Goal: Task Accomplishment & Management: Manage account settings

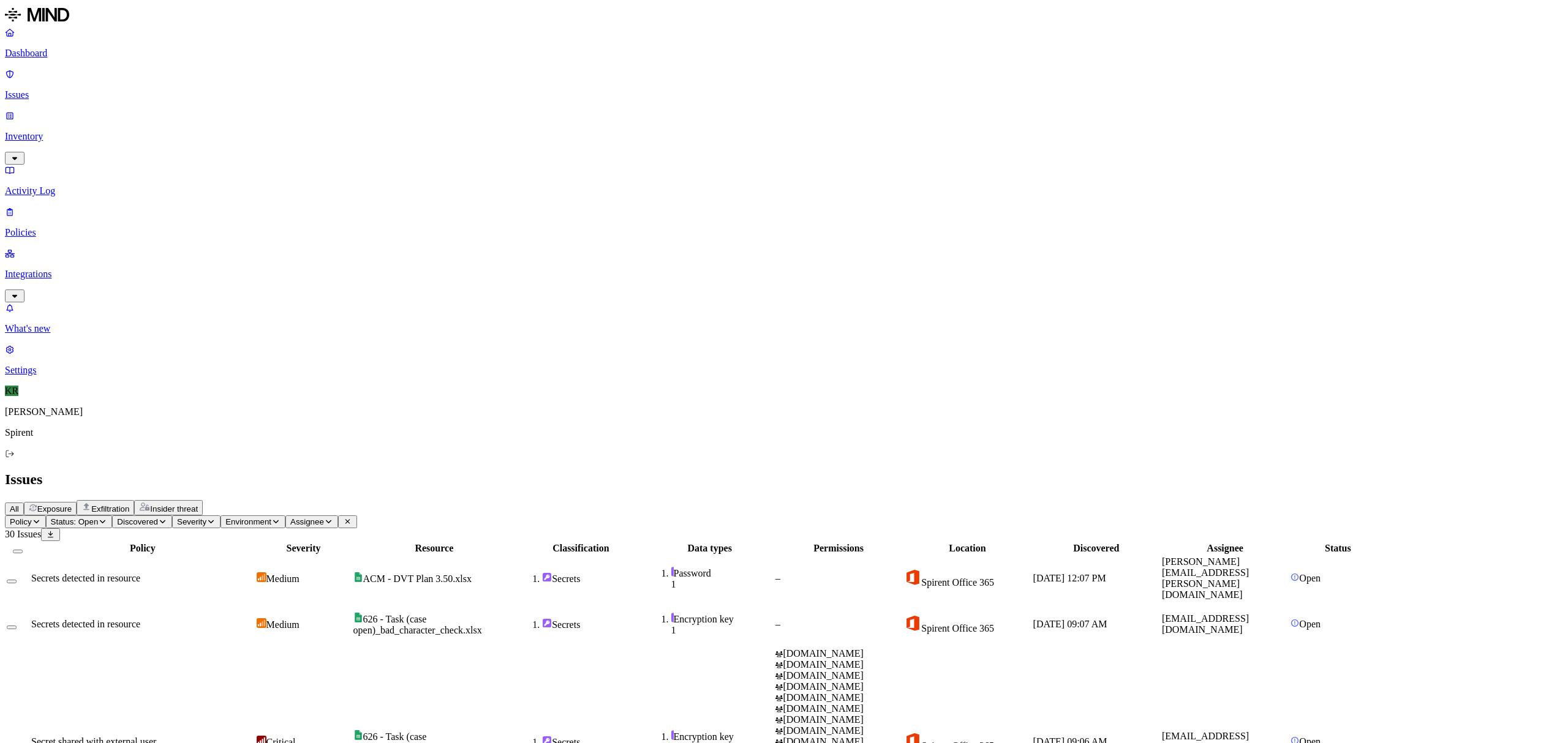
click at [472, 574] on span "ACM - DVT Plan 3.50.xlsx" at bounding box center [417, 579] width 109 height 11
click at [643, 618] on div "Secrets" at bounding box center [592, 624] width 101 height 12
click at [643, 736] on div "Secrets" at bounding box center [592, 742] width 101 height 12
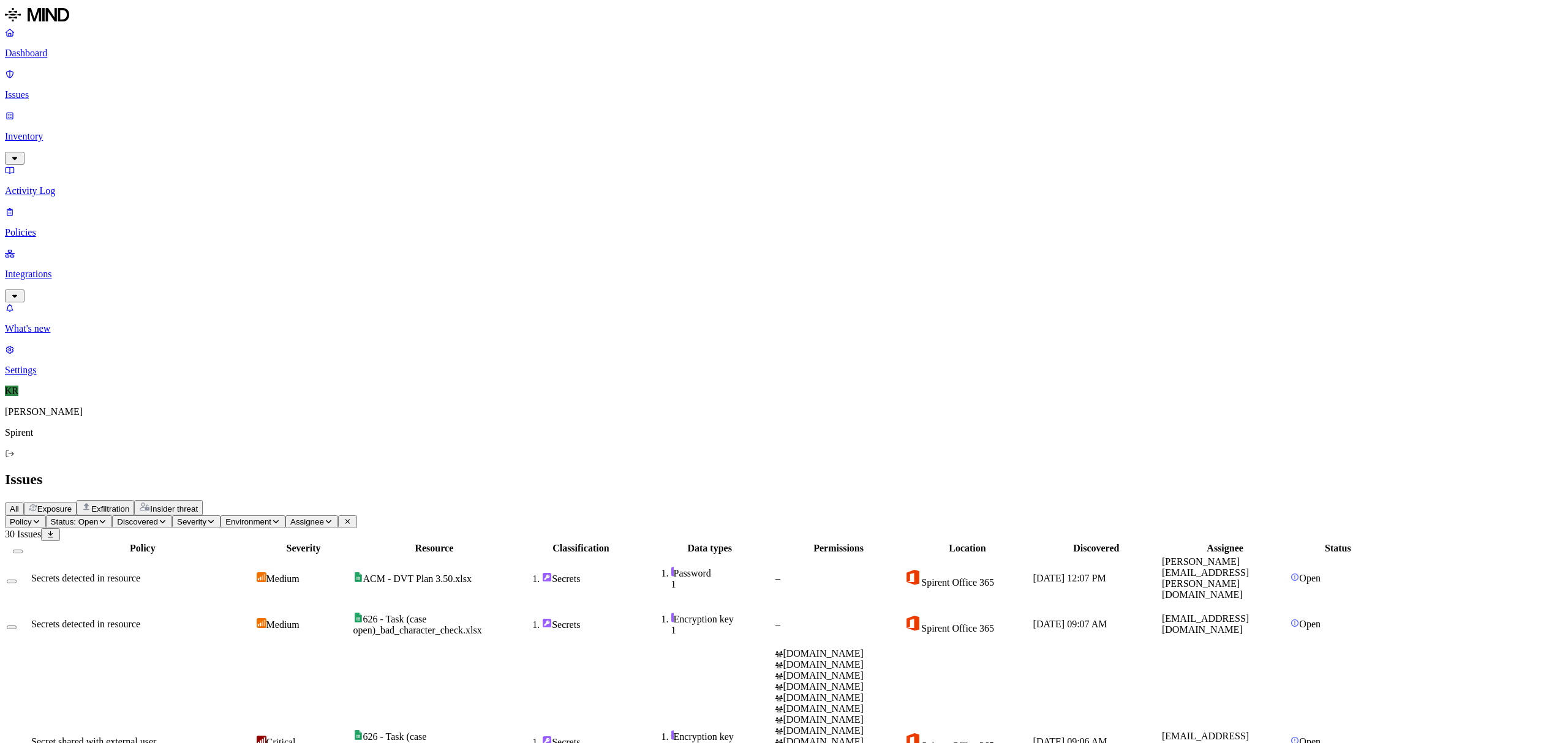
click at [23, 549] on button "Select all" at bounding box center [18, 551] width 10 height 4
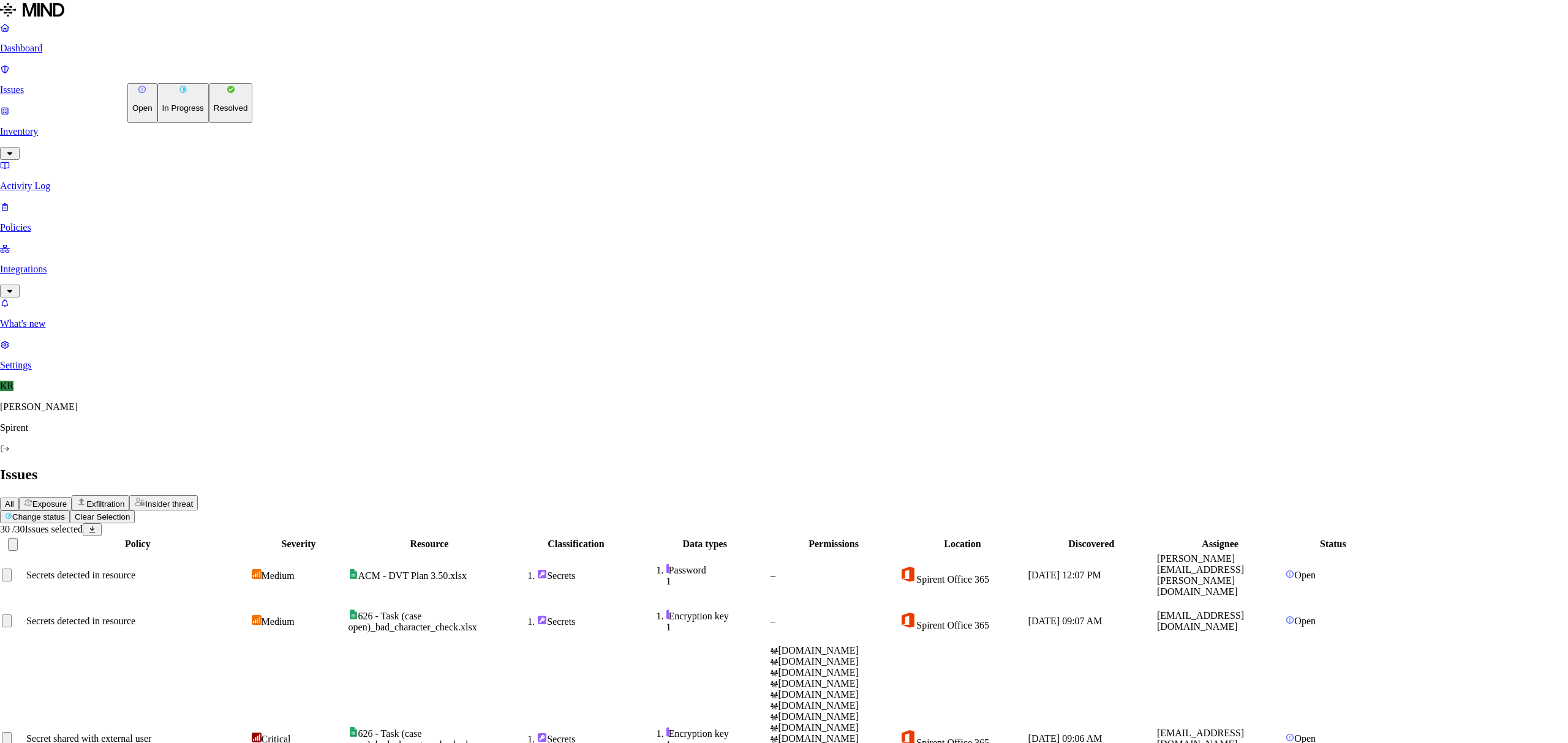
click at [213, 113] on p "Resolved" at bounding box center [230, 108] width 34 height 9
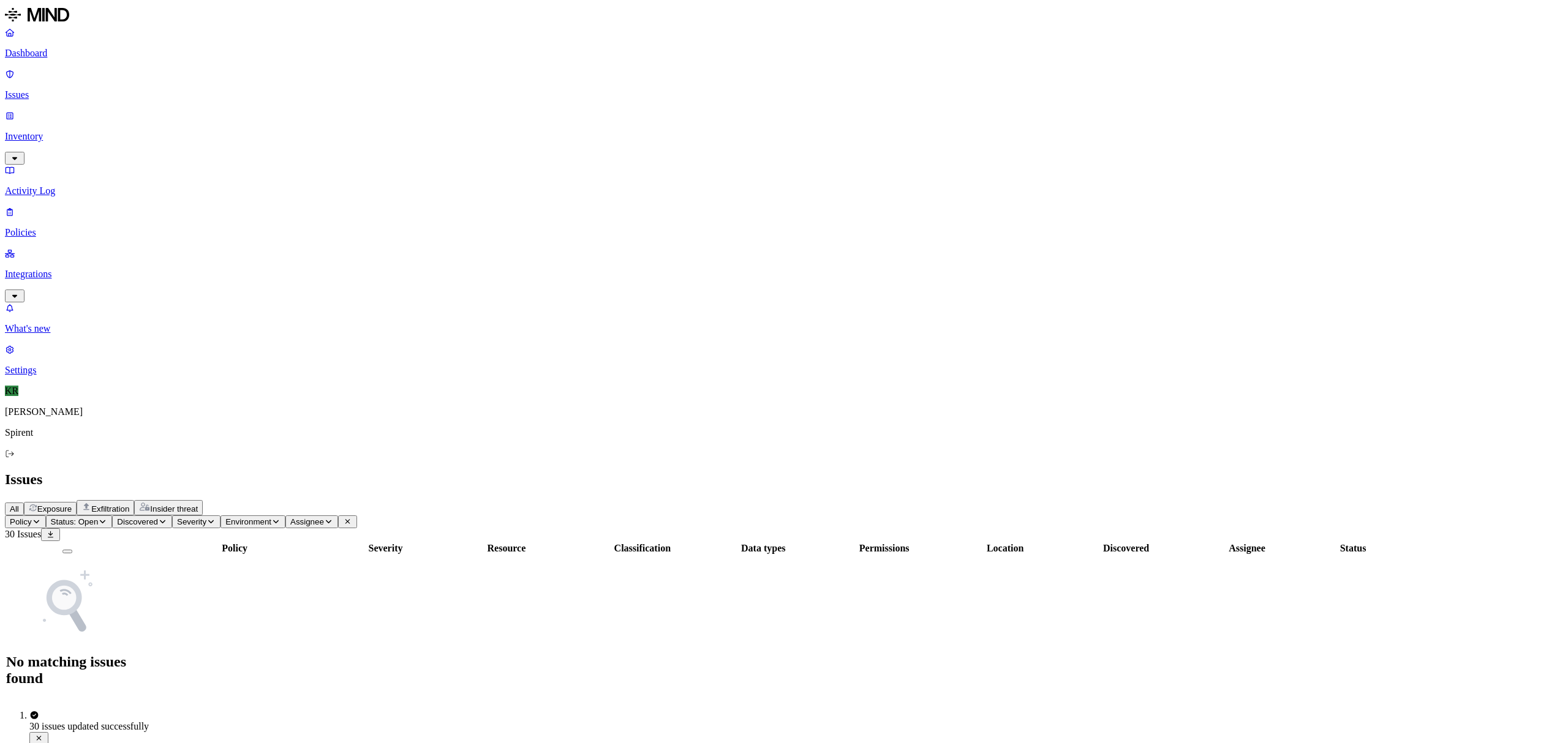
drag, startPoint x: 272, startPoint y: 43, endPoint x: 276, endPoint y: 49, distance: 7.2
click at [130, 504] on span "Exfiltration" at bounding box center [111, 509] width 38 height 9
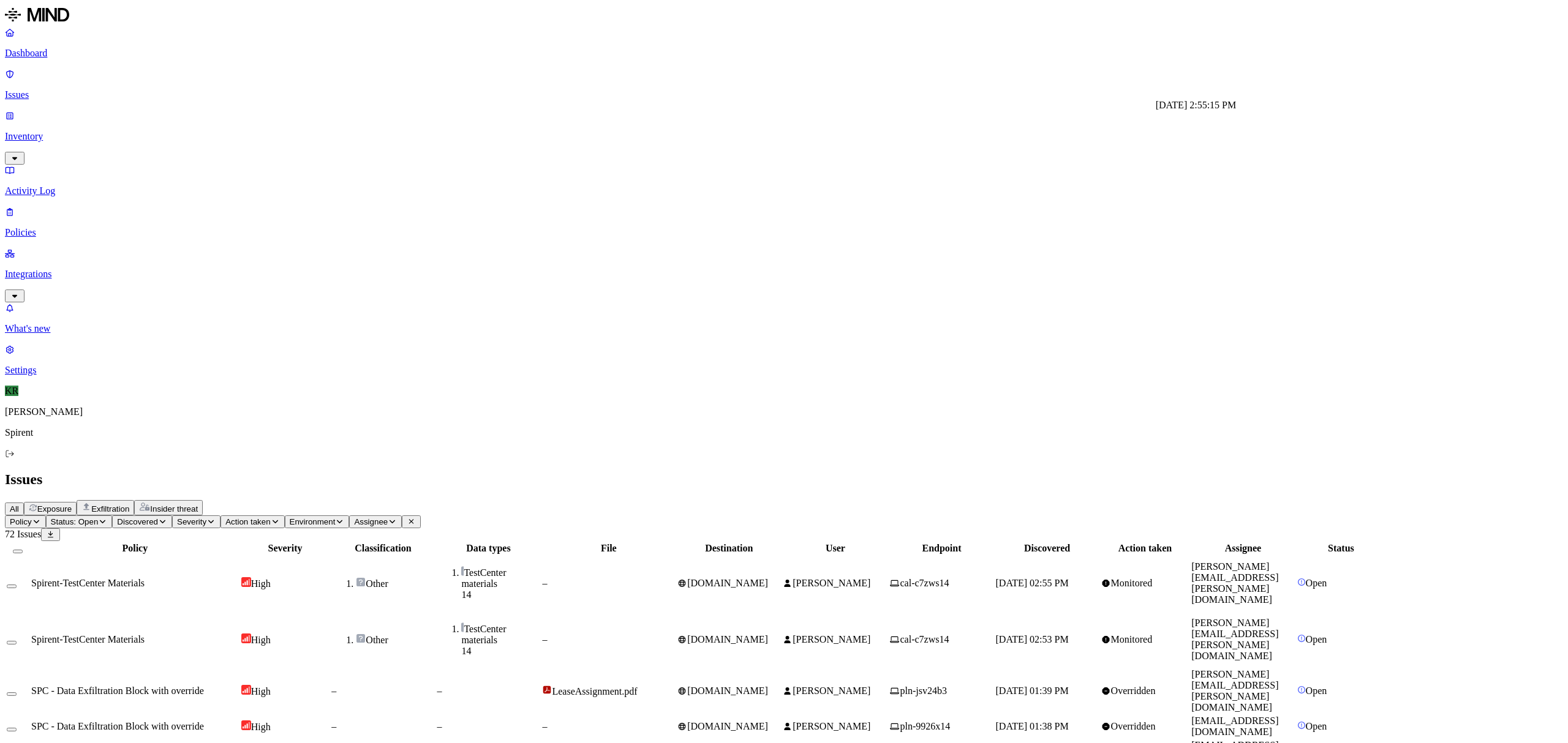
click at [1099, 556] on td "[DATE] 02:55 PM" at bounding box center [1047, 584] width 104 height 55
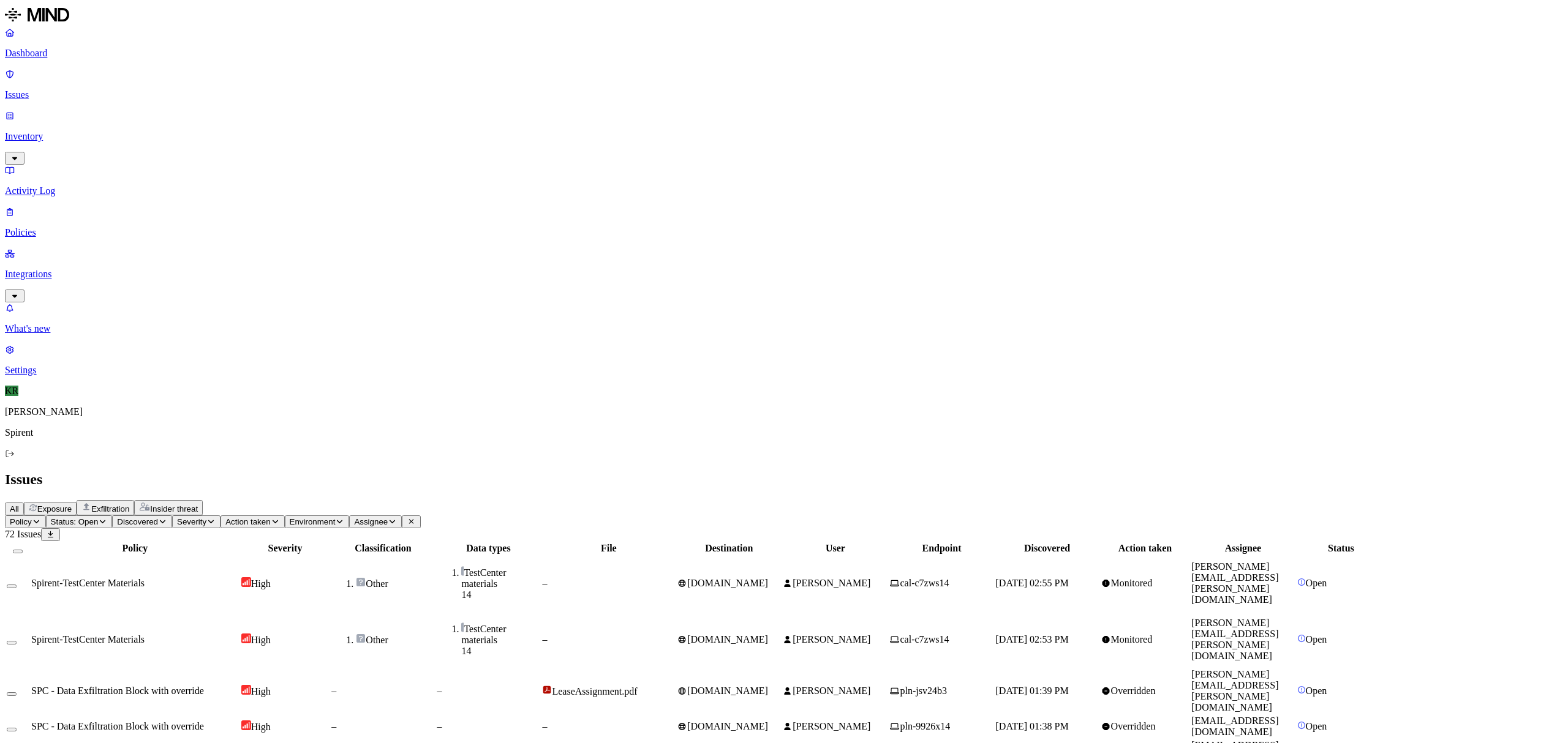
click at [23, 549] on button "Select all" at bounding box center [18, 551] width 10 height 4
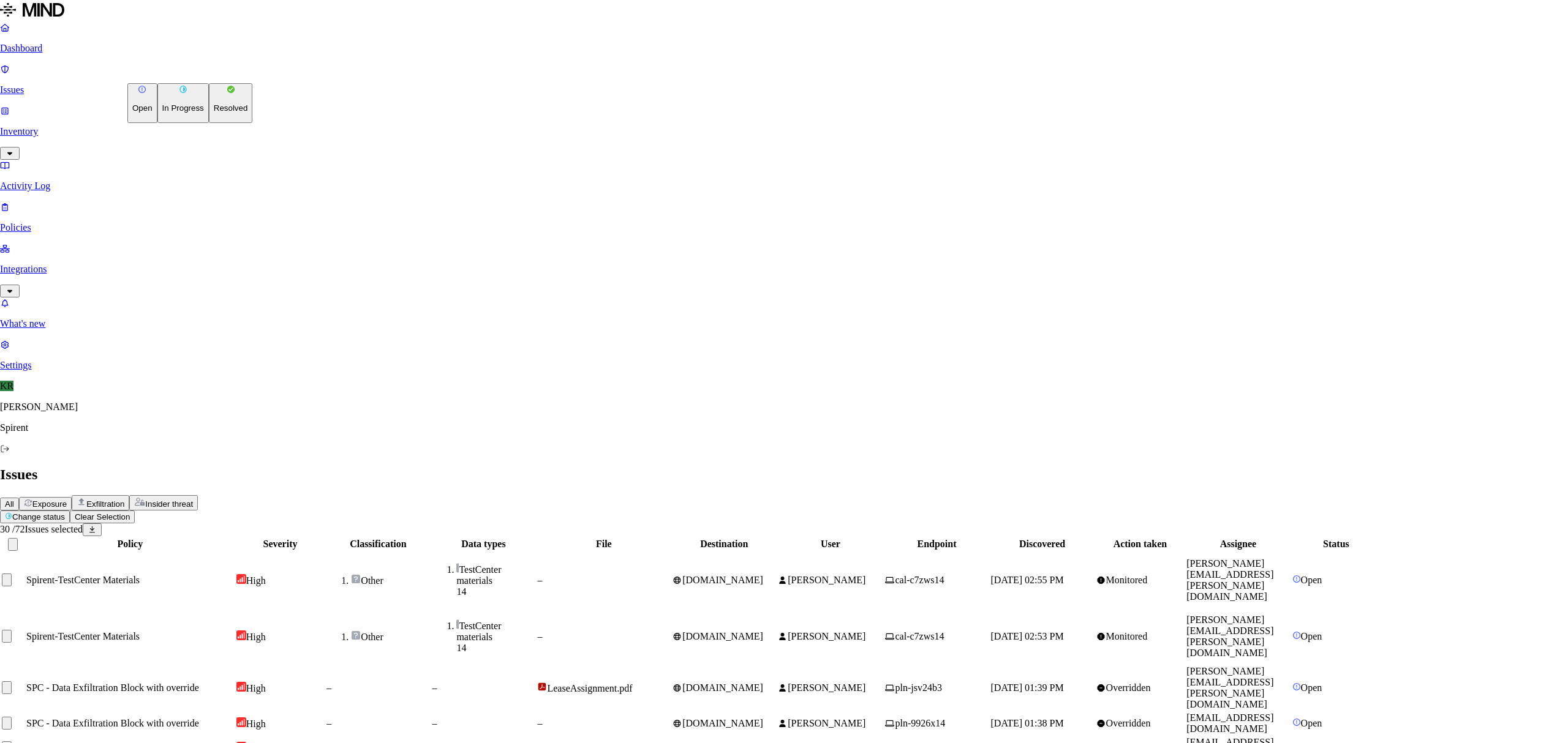
click at [226, 94] on img at bounding box center [230, 89] width 8 height 8
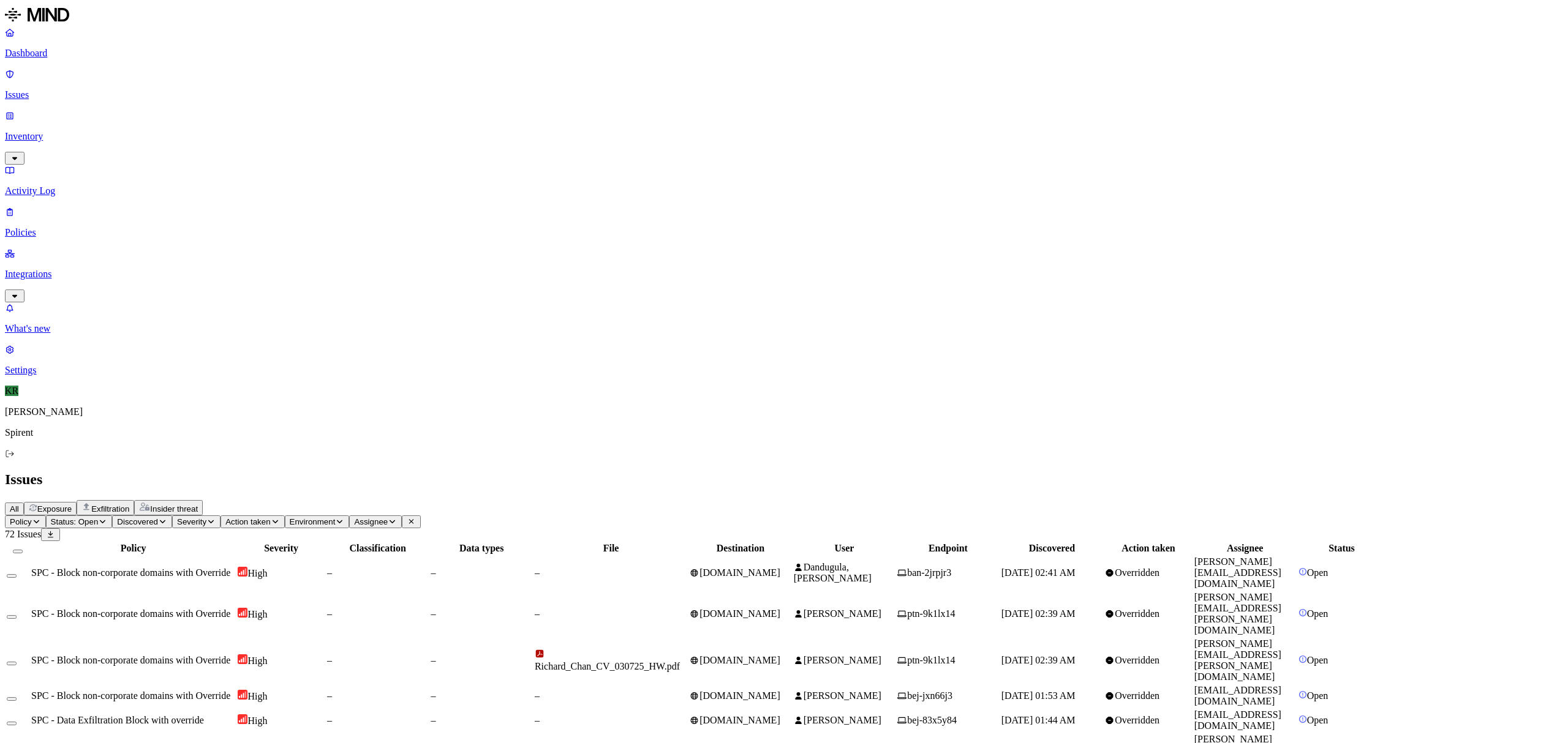
click at [687, 568] on div "–" at bounding box center [611, 573] width 152 height 11
drag, startPoint x: 1448, startPoint y: 584, endPoint x: 1312, endPoint y: 585, distance: 136.0
copy link "[PERSON_NAME][EMAIL_ADDRESS][DOMAIN_NAME]"
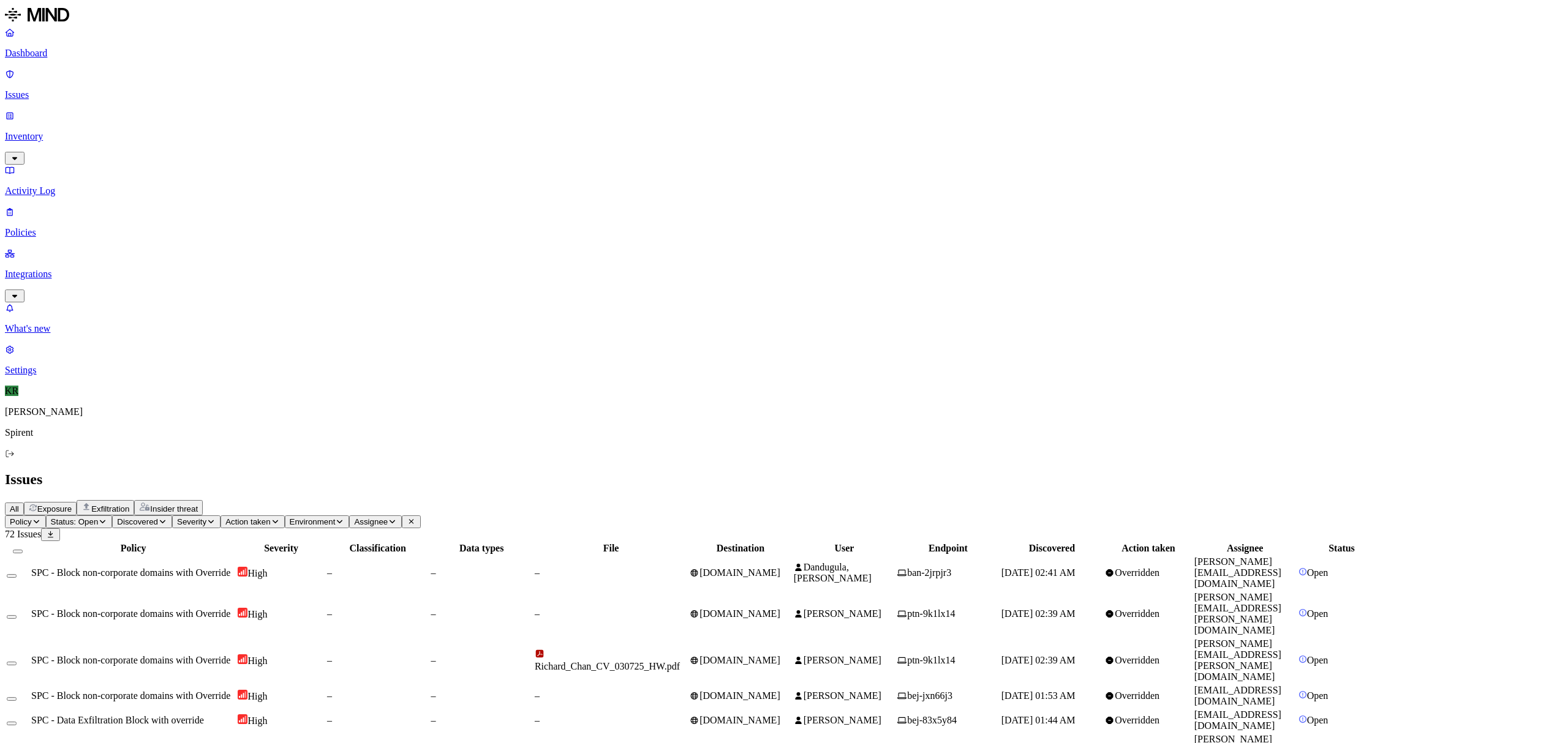
drag, startPoint x: 1425, startPoint y: 584, endPoint x: 1313, endPoint y: 588, distance: 112.1
copy link "[PERSON_NAME][EMAIL_ADDRESS][PERSON_NAME][DOMAIN_NAME]"
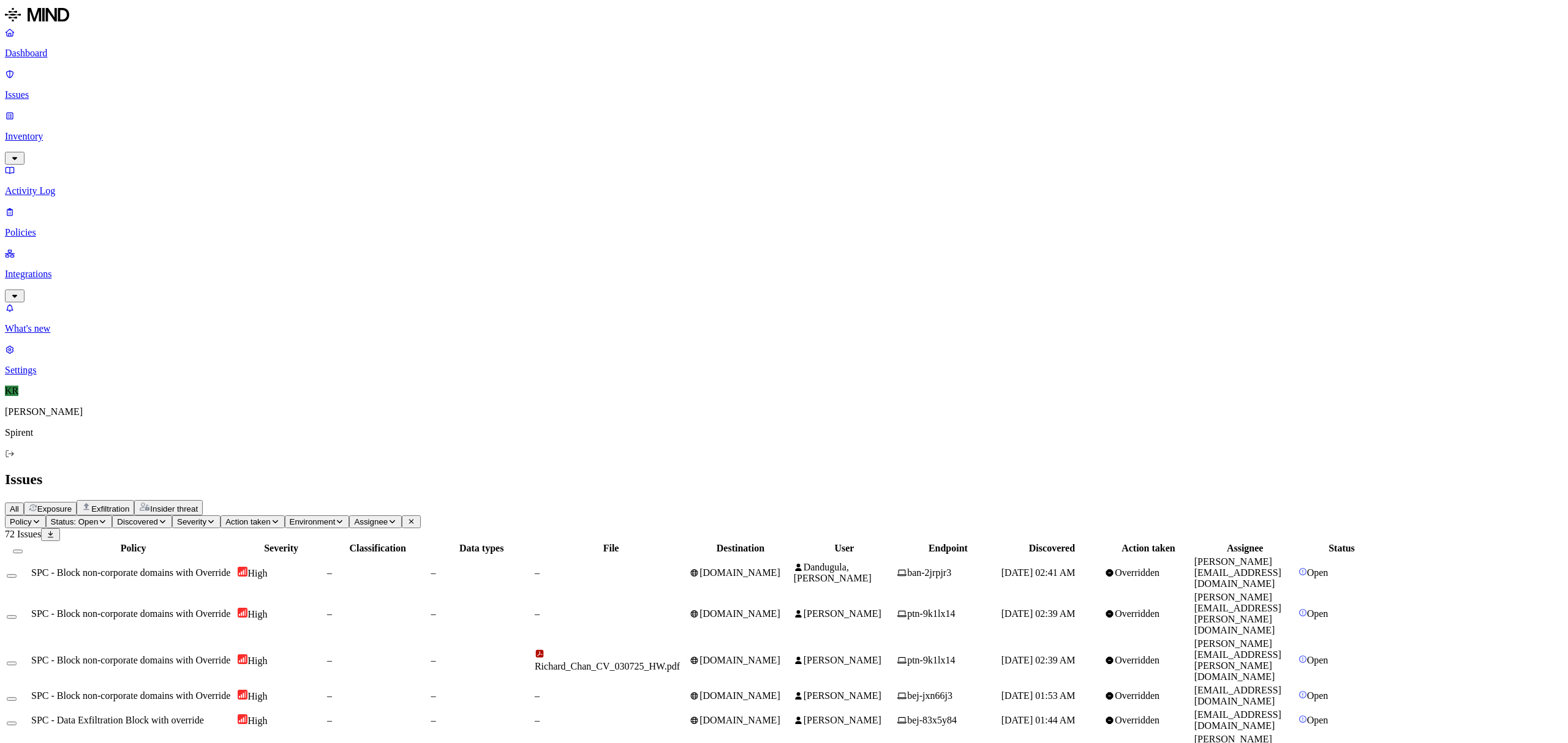
drag, startPoint x: 1397, startPoint y: 574, endPoint x: 1313, endPoint y: 584, distance: 84.6
copy link "[EMAIL_ADDRESS][DOMAIN_NAME]"
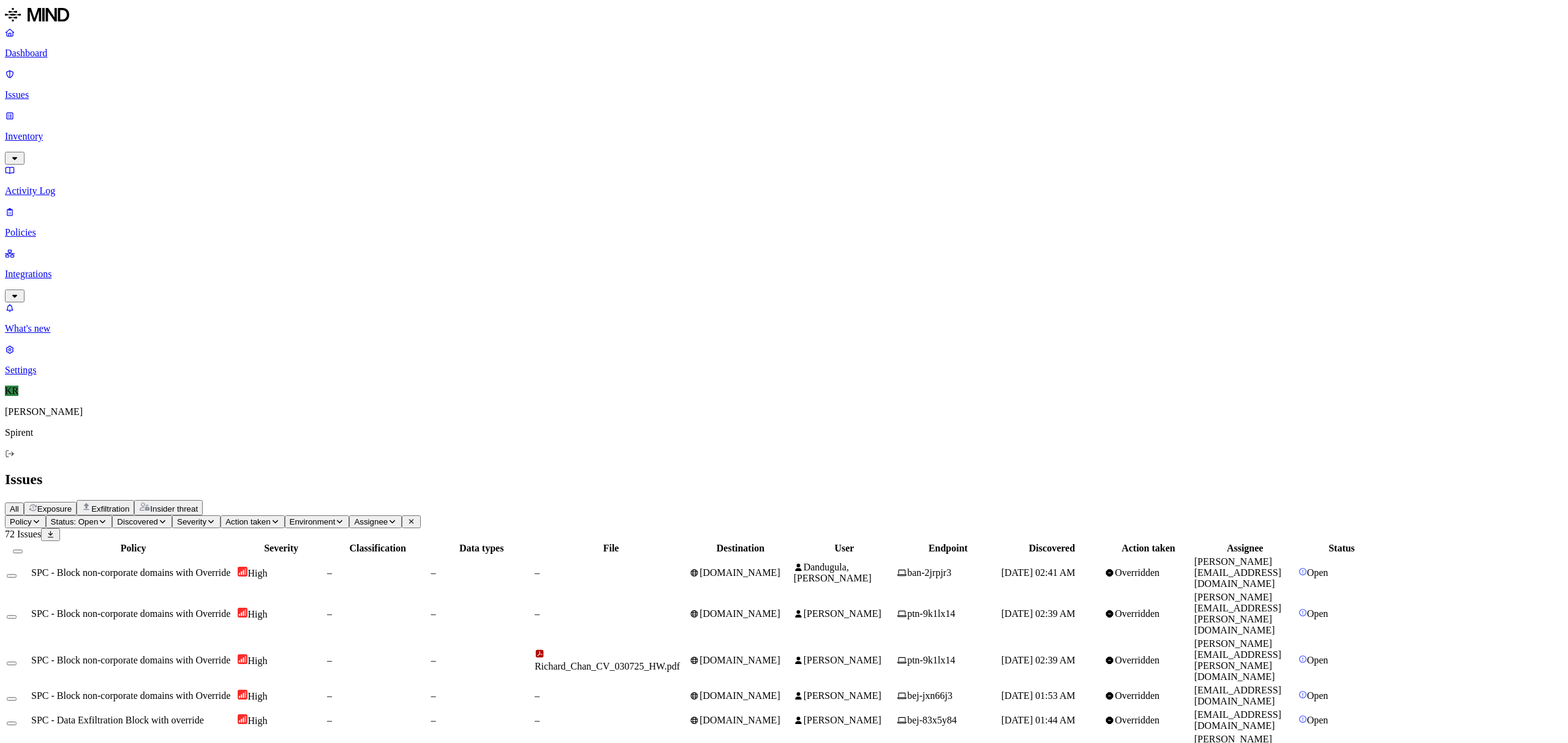
drag, startPoint x: 1422, startPoint y: 500, endPoint x: 1313, endPoint y: 500, distance: 109.0
copy link "[EMAIL_ADDRESS][DOMAIN_NAME]"
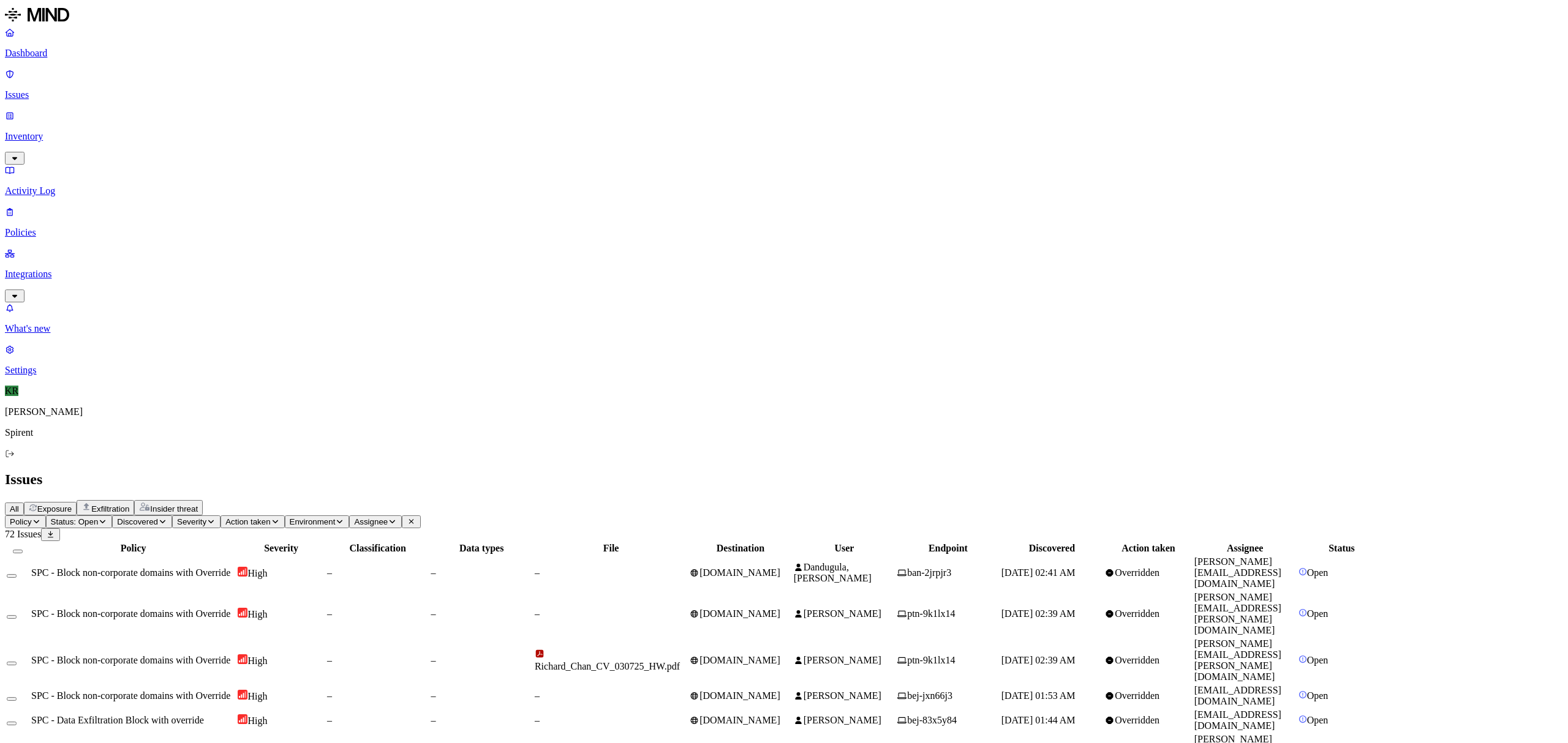
drag, startPoint x: 1425, startPoint y: 579, endPoint x: 1312, endPoint y: 581, distance: 113.0
copy span "[PERSON_NAME][EMAIL_ADDRESS][DOMAIN_NAME]"
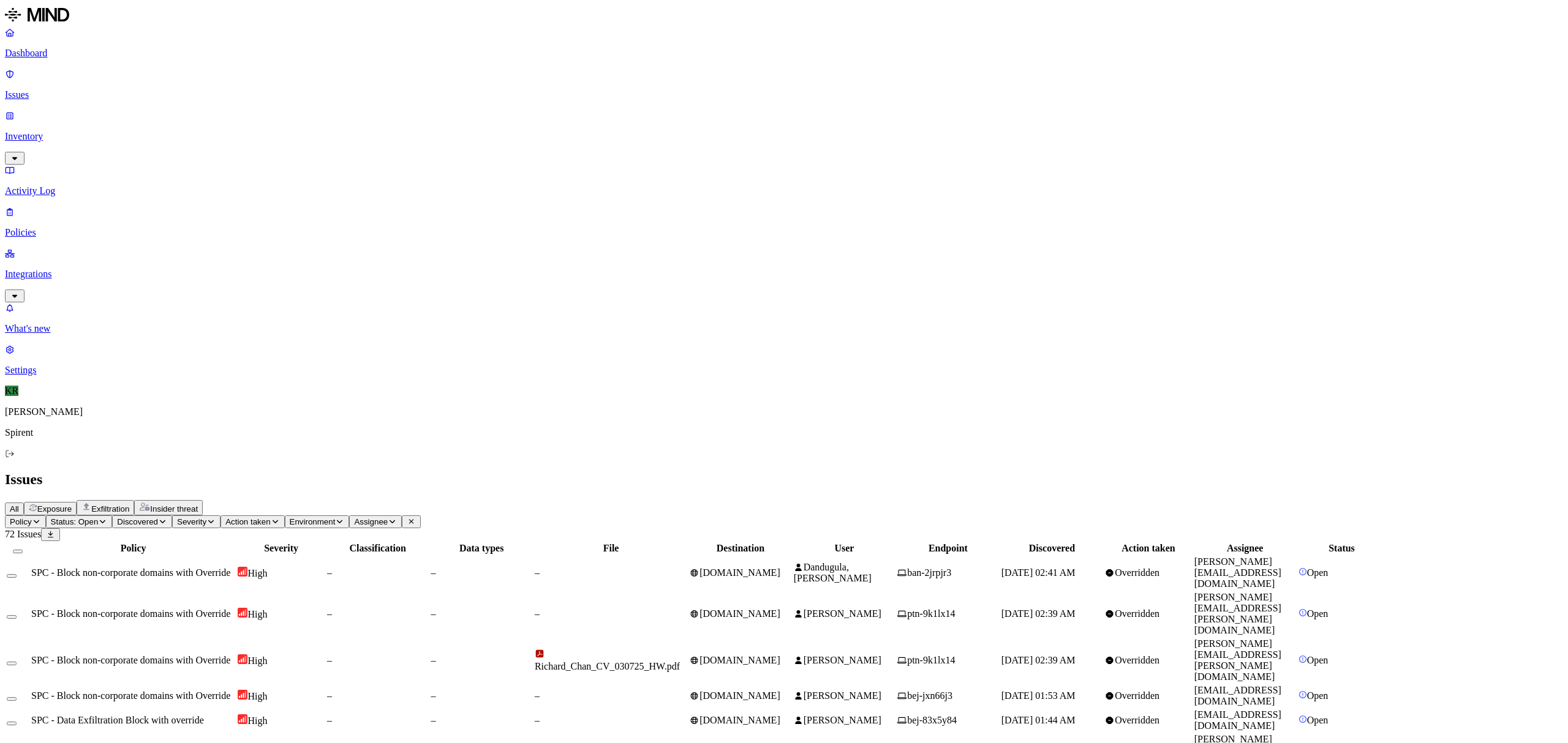
click at [23, 549] on button "Select all" at bounding box center [18, 551] width 10 height 4
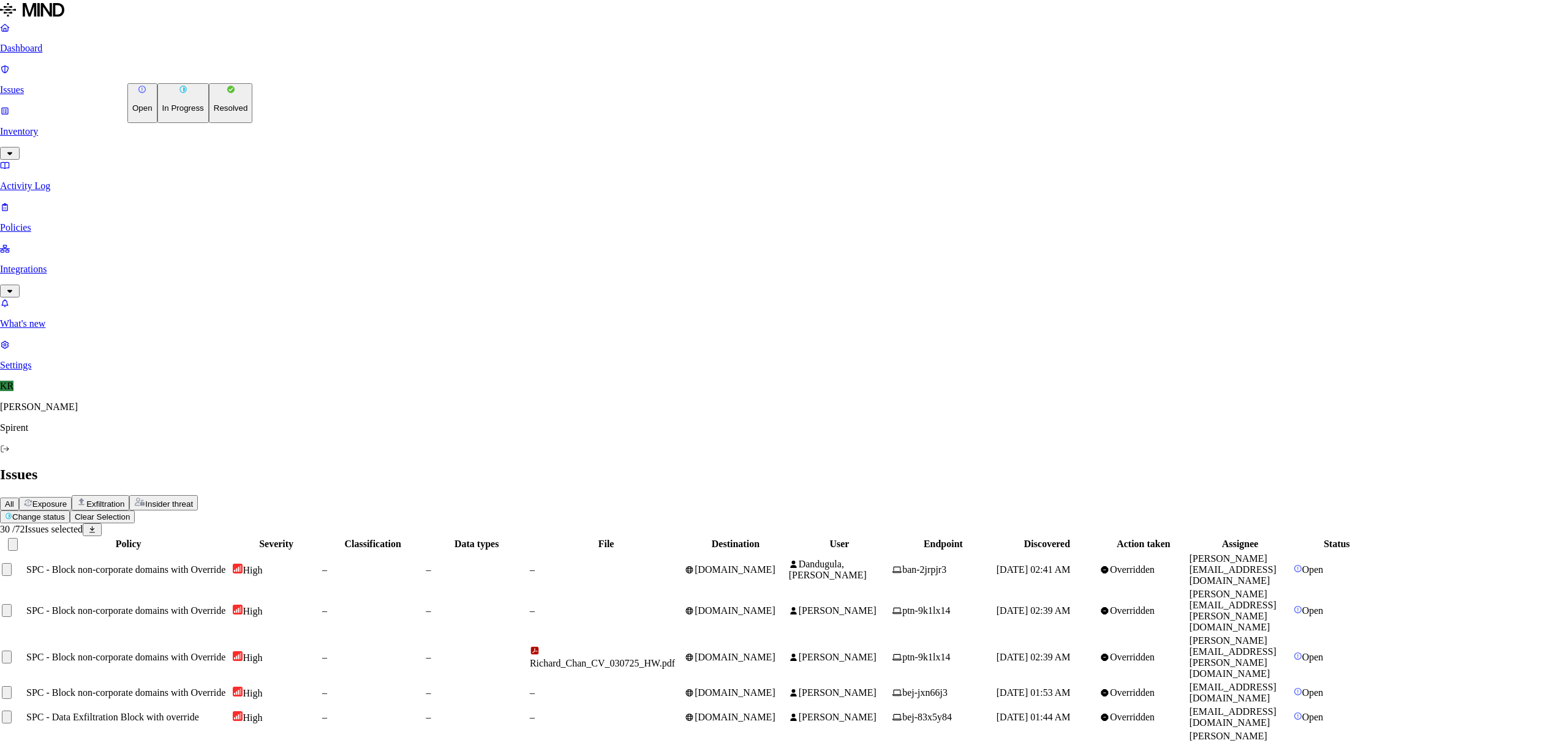
click at [213, 113] on p "Resolved" at bounding box center [230, 108] width 34 height 9
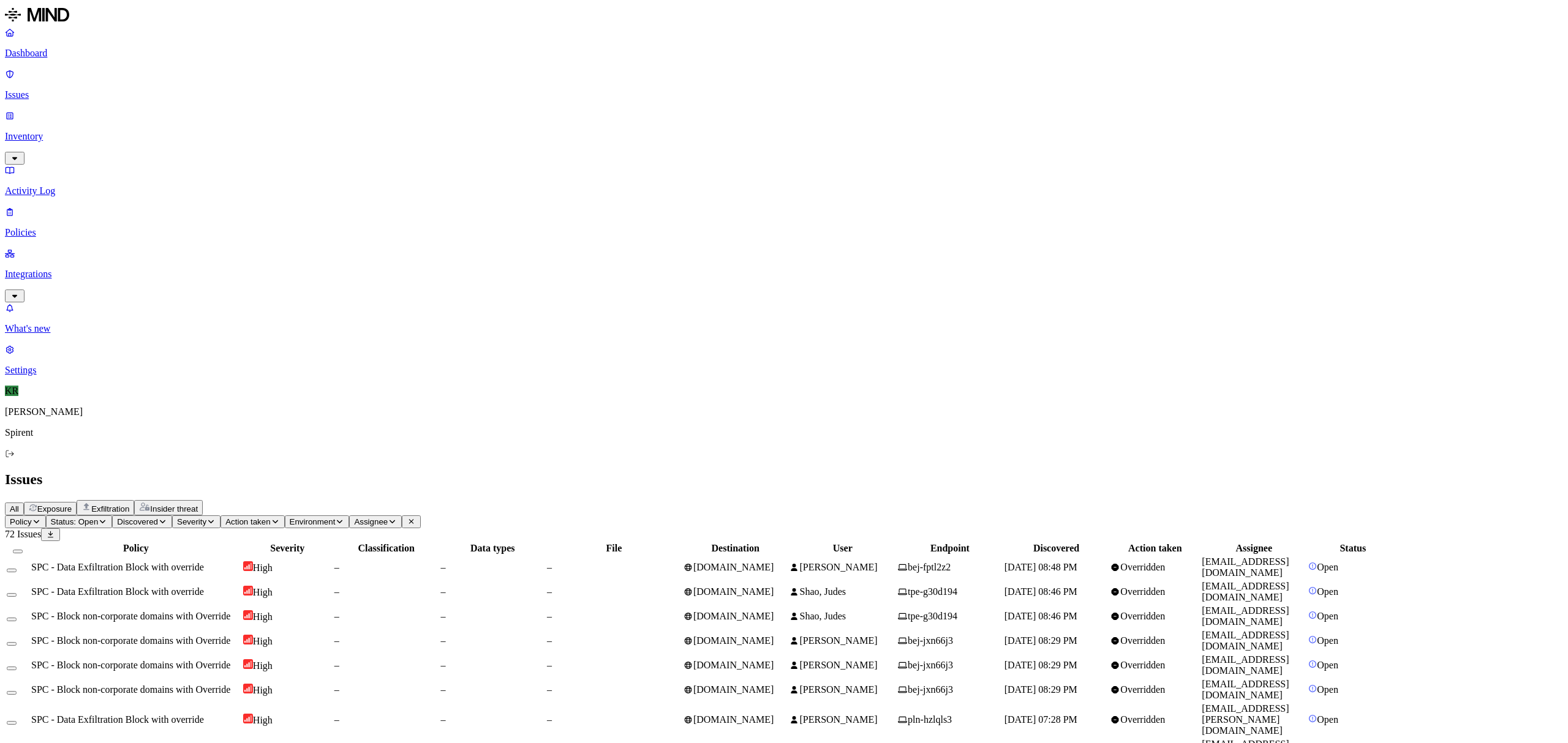
click at [681, 562] on div "–" at bounding box center [614, 568] width 134 height 11
drag, startPoint x: 1407, startPoint y: 578, endPoint x: 1312, endPoint y: 581, distance: 95.0
copy span "[EMAIL_ADDRESS][DOMAIN_NAME]"
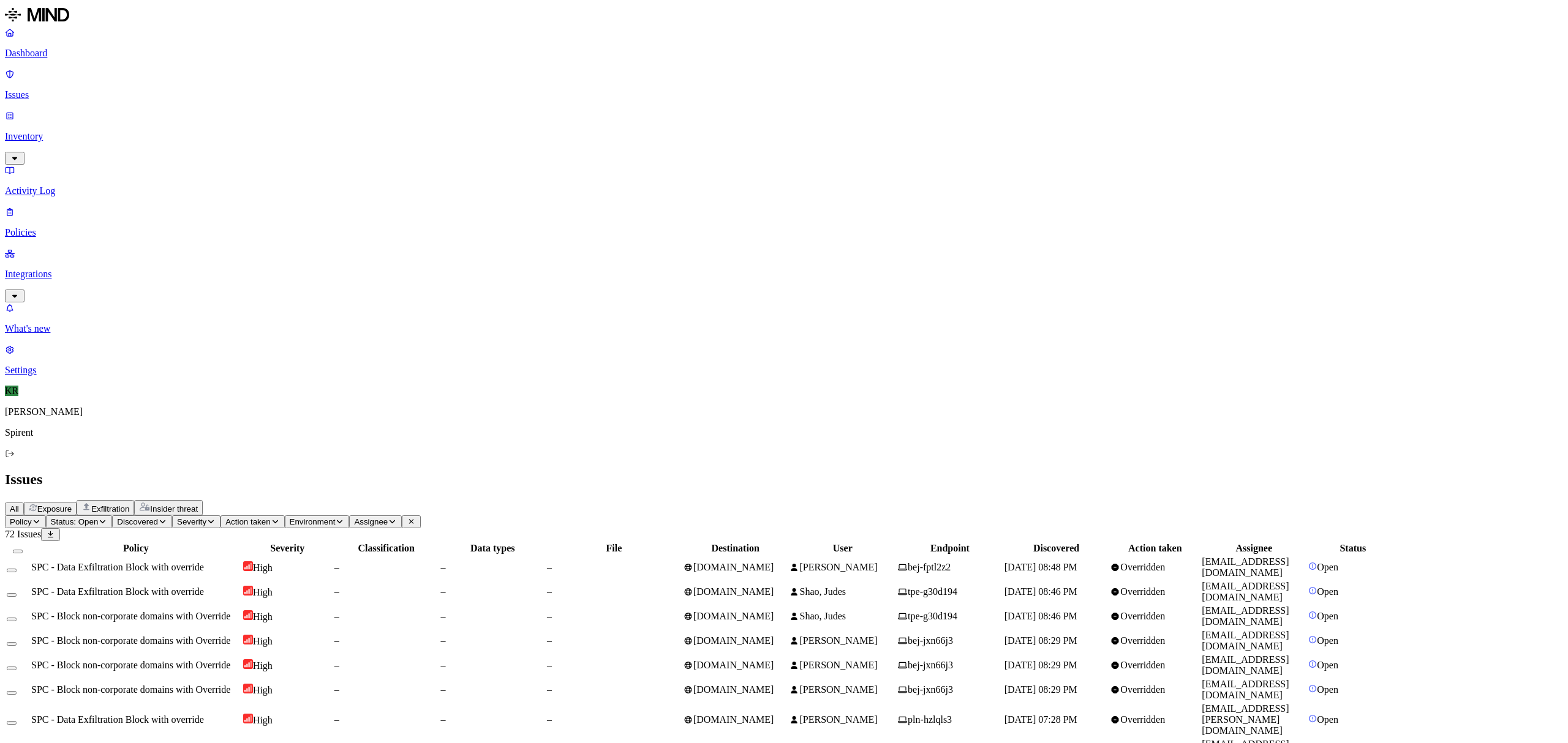
click at [23, 549] on button "Select all" at bounding box center [18, 551] width 10 height 4
click at [197, 72] on html "Dashboard Issues Inventory Activity Log Policies Integrations What's new 1 Sett…" at bounding box center [784, 511] width 1568 height 1023
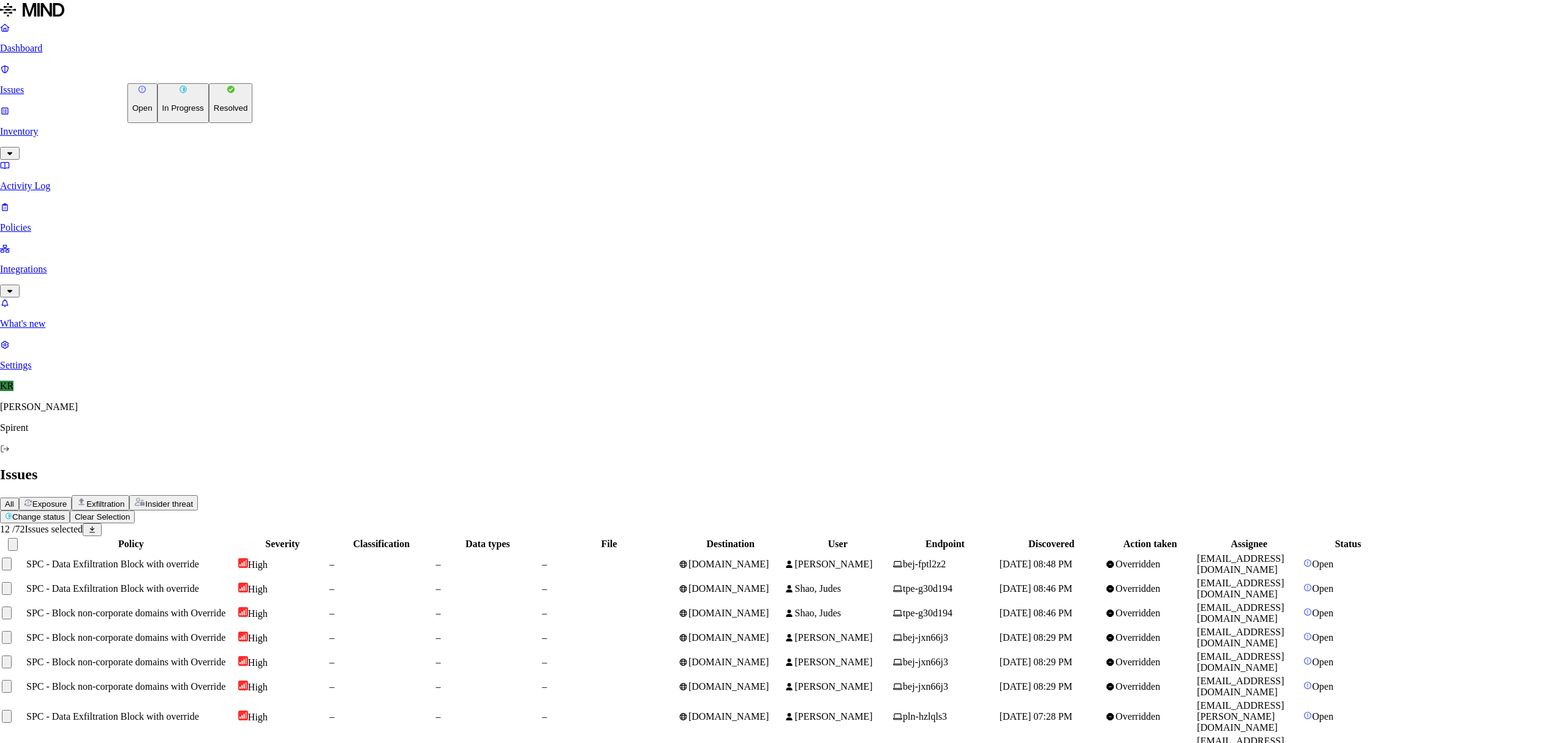
click at [213, 113] on p "Resolved" at bounding box center [230, 108] width 34 height 9
drag, startPoint x: 895, startPoint y: 243, endPoint x: 887, endPoint y: 246, distance: 8.5
